Goal: Information Seeking & Learning: Learn about a topic

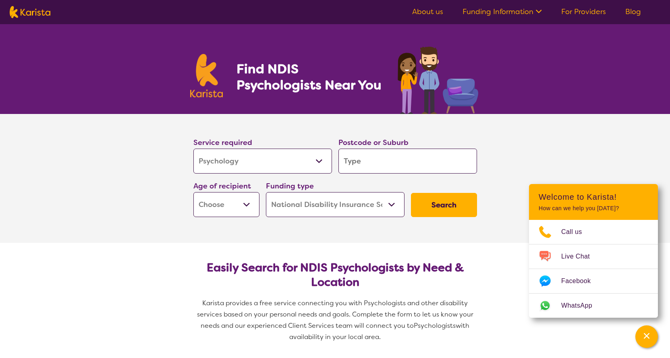
select select "Psychology"
select select "NDIS"
select select "Psychology"
select select "NDIS"
click at [238, 164] on select "Allied Health Assistant Assessment (ADHD or Autism) Behaviour support Counselli…" at bounding box center [262, 161] width 138 height 25
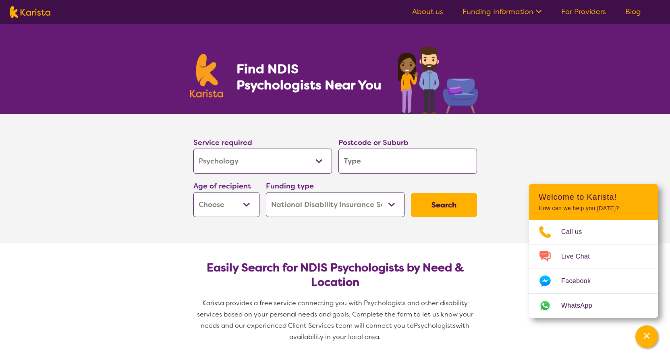
click at [238, 163] on select "Allied Health Assistant Assessment (ADHD or Autism) Behaviour support Counselli…" at bounding box center [262, 161] width 138 height 25
click at [367, 162] on input "search" at bounding box center [407, 161] width 138 height 25
type input "3029"
click at [223, 205] on select "Early Childhood - 0 to 9 Child - 10 to 11 Adolescent - 12 to 17 Adult - 18 to 6…" at bounding box center [226, 204] width 66 height 25
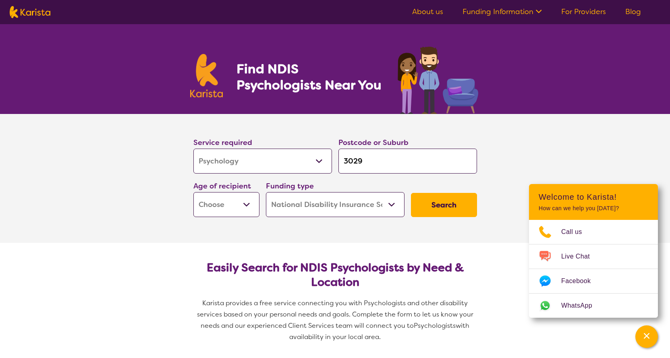
select select "AD"
click at [193, 192] on select "Early Childhood - 0 to 9 Child - 10 to 11 Adolescent - 12 to 17 Adult - 18 to 6…" at bounding box center [226, 204] width 66 height 25
select select "AD"
click at [300, 206] on select "Home Care Package (HCP) National Disability Insurance Scheme (NDIS) I don't know" at bounding box center [335, 204] width 138 height 25
select select "i-don-t-know"
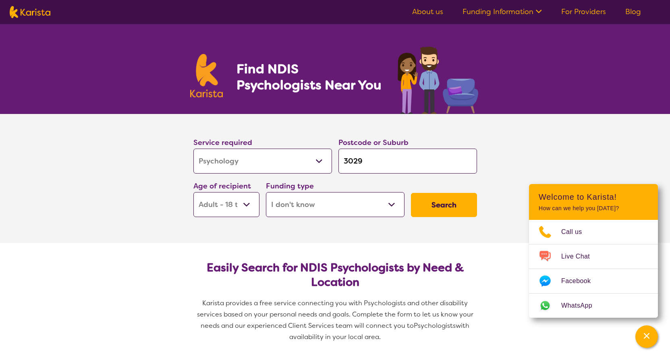
click at [266, 192] on select "Home Care Package (HCP) National Disability Insurance Scheme (NDIS) I don't know" at bounding box center [335, 204] width 138 height 25
select select "i-don-t-know"
click at [446, 205] on button "Search" at bounding box center [444, 205] width 66 height 24
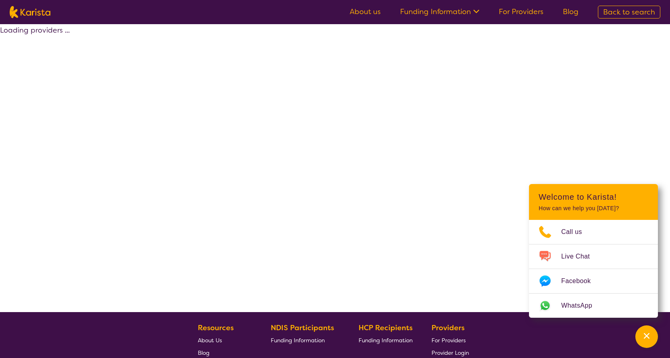
select select "Psychology"
select select "AD"
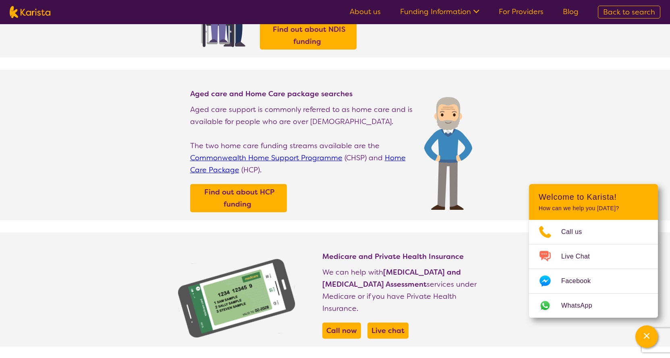
scroll to position [81, 0]
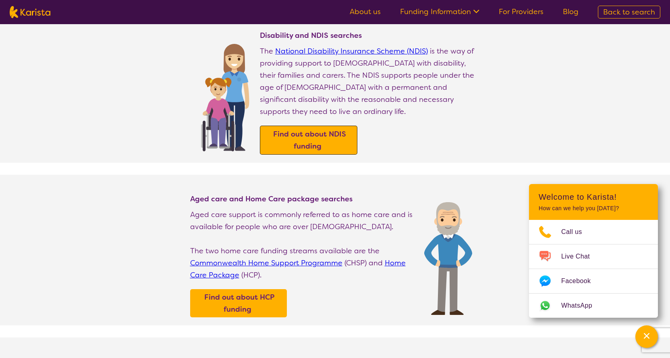
click at [290, 127] on span "Find out about NDIS funding" at bounding box center [308, 140] width 75 height 26
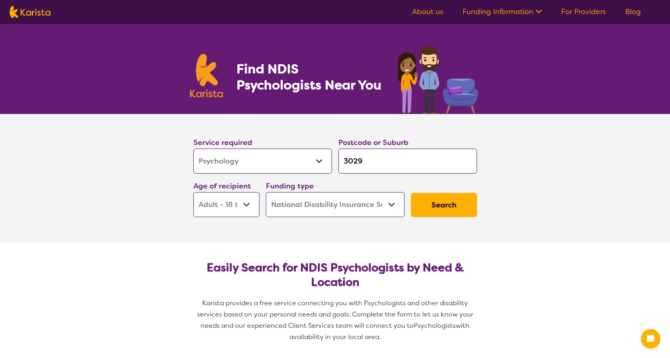
select select "Psychology"
select select "AD"
select select "NDIS"
select select "Psychology"
select select "AD"
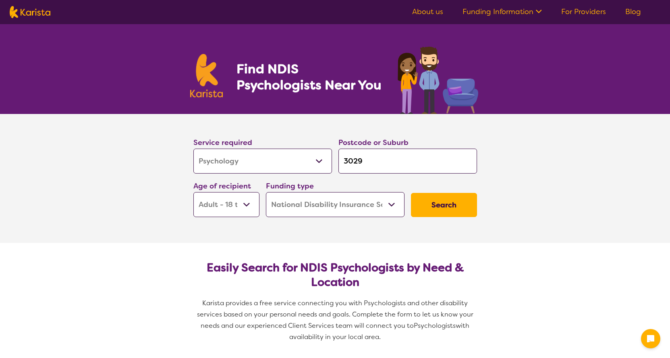
select select "NDIS"
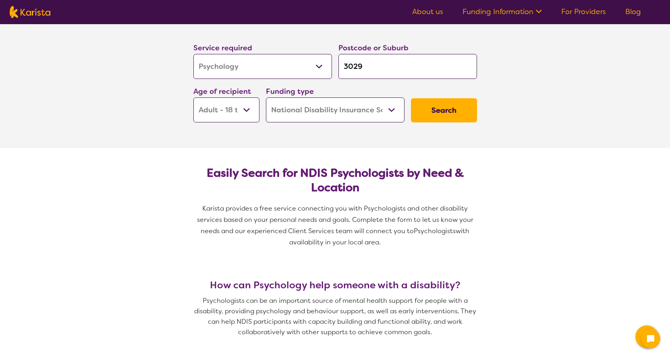
scroll to position [81, 0]
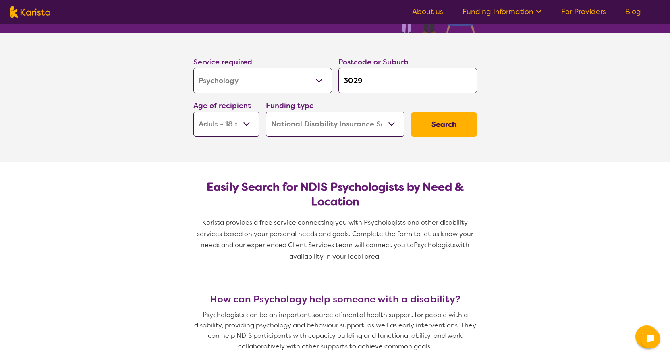
click at [347, 122] on select "Home Care Package (HCP) National Disability Insurance Scheme (NDIS) I don't know" at bounding box center [335, 124] width 138 height 25
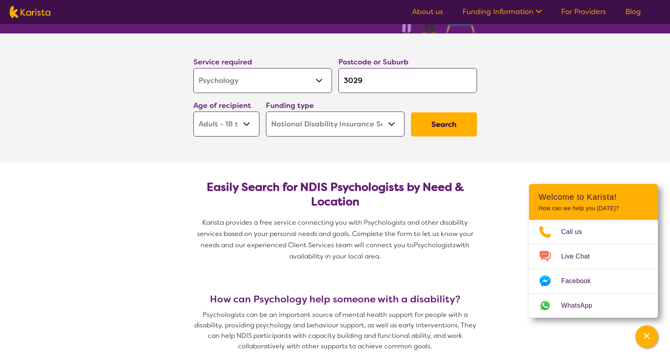
select select "i-don-t-know"
click at [266, 112] on select "Home Care Package (HCP) National Disability Insurance Scheme (NDIS) I don't know" at bounding box center [335, 124] width 138 height 25
select select "i-don-t-know"
click at [436, 121] on button "Search" at bounding box center [444, 124] width 66 height 24
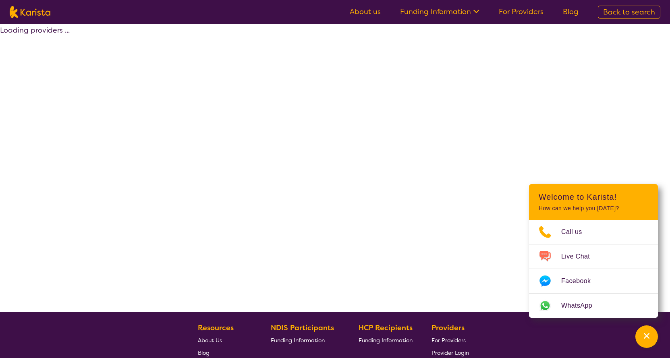
select select "Psychology"
select select "AD"
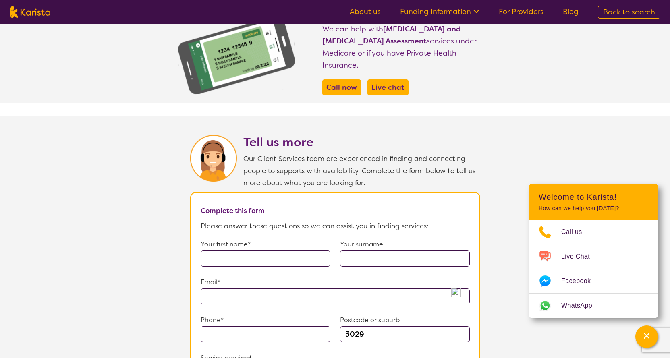
scroll to position [362, 0]
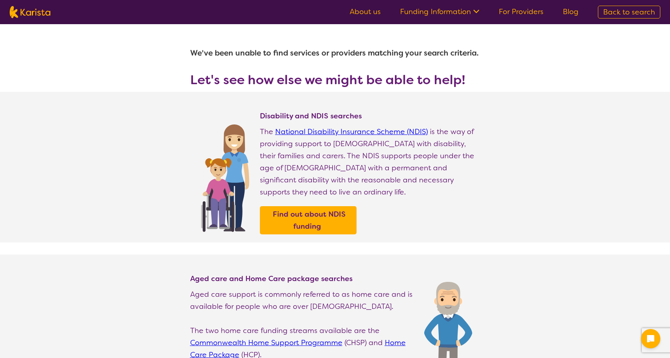
select select "Psychology"
select select "AD"
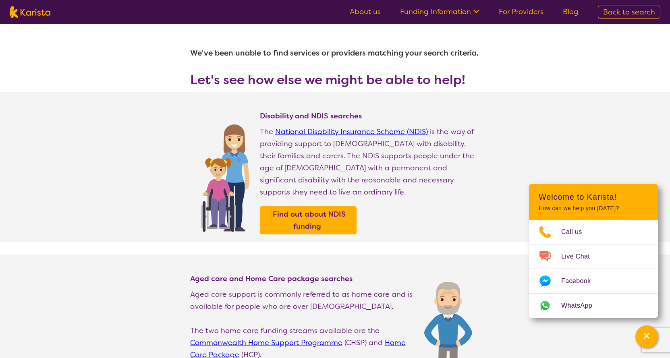
click at [45, 13] on img at bounding box center [30, 12] width 41 height 12
select select "Psychology"
select select "AD"
select select "i-don-t-know"
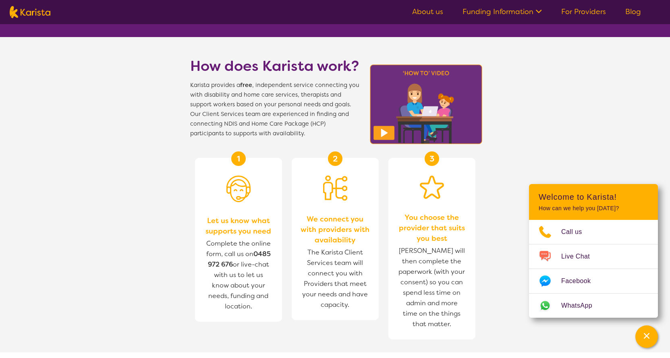
scroll to position [201, 0]
